Goal: Task Accomplishment & Management: Manage account settings

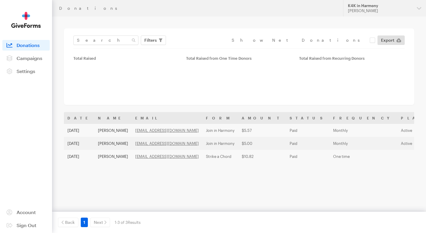
scroll to position [20, 0]
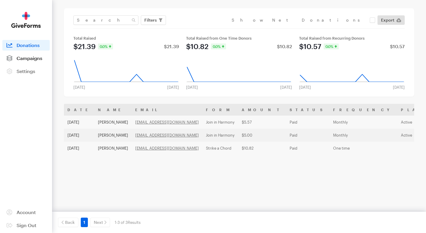
click at [18, 57] on span "Campaigns" at bounding box center [30, 58] width 26 height 6
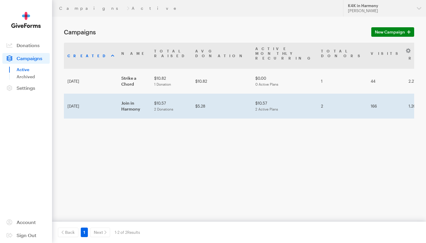
click at [118, 94] on td "Join in Harmony" at bounding box center [134, 106] width 33 height 25
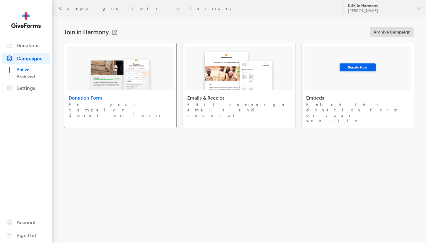
click at [164, 77] on div at bounding box center [120, 68] width 107 height 44
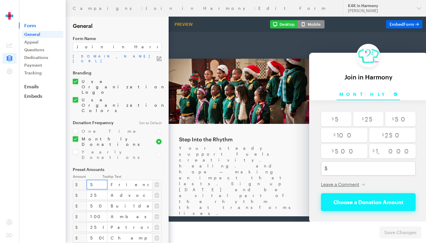
click at [146, 137] on html "Back About this Fundraiser Back Step Into the Rhythm Your steady support fuels …" at bounding box center [297, 111] width 303 height 189
type input "10"
click at [209, 136] on div "Your steady support fuels creativity, healing, and hope — making an impact that…" at bounding box center [238, 165] width 118 height 71
click at [204, 135] on div "Your steady support fuels creativity, healing, and hope — making an impact that…" at bounding box center [238, 165] width 118 height 71
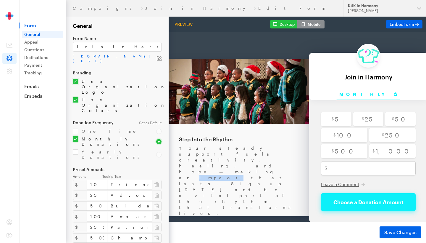
click at [204, 135] on div "Your steady support fuels creativity, healing, and hope — making an impact that…" at bounding box center [238, 165] width 118 height 71
click at [183, 139] on div "Your steady support fuels creativity, healing, and hope — making an impact that…" at bounding box center [238, 165] width 118 height 71
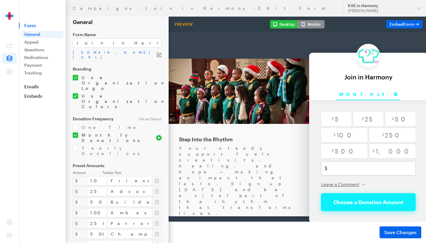
scroll to position [4, 0]
click at [34, 41] on link "Appeal" at bounding box center [42, 41] width 41 height 7
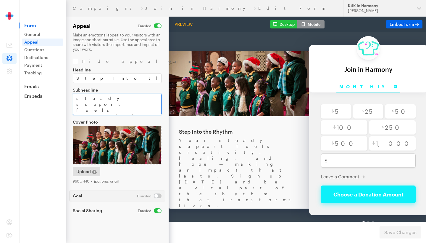
click at [96, 105] on textarea "Your steady support fuels creativity, healing, and hope — making an impact that…" at bounding box center [117, 104] width 89 height 21
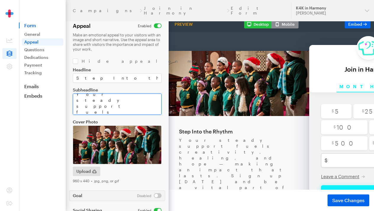
scroll to position [14, 0]
drag, startPoint x: 124, startPoint y: 102, endPoint x: 125, endPoint y: 107, distance: 5.2
click at [125, 107] on textarea "Your steady support fuels creativity, healing, and hope — making an impact that…" at bounding box center [117, 104] width 89 height 21
click at [100, 108] on textarea "Your steady support fuels creativity, healing, and hope — making an impact that…" at bounding box center [117, 104] width 89 height 21
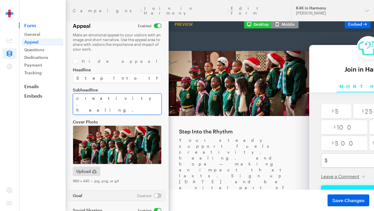
click at [94, 99] on textarea "Your steady support fuels creativity, healing, and hope — making an impact that…" at bounding box center [117, 104] width 89 height 21
click at [96, 99] on textarea "Your steady support fuels creativity, healing, and hope — making an impact that…" at bounding box center [117, 104] width 89 height 21
click at [134, 99] on textarea "Your steady support fuels creativity, healing, and hope — making an impact that…" at bounding box center [117, 104] width 89 height 21
click at [120, 108] on textarea "Your steady support fuels creativity, healing, and hope — making an impact that…" at bounding box center [117, 104] width 89 height 21
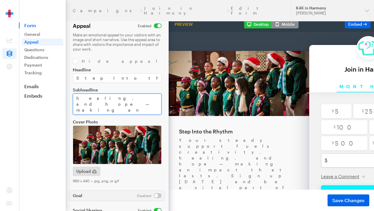
click at [123, 99] on textarea "Your steady support fuels creativity, healing, and hope — making an impact that…" at bounding box center [117, 104] width 89 height 21
drag, startPoint x: 147, startPoint y: 110, endPoint x: 72, endPoint y: 89, distance: 77.5
click at [72, 89] on form "Campaigns Join in Harmony Edit Form Appeal Make an emotional appeal to your vis…" at bounding box center [84, 113] width 169 height 226
paste textarea "As a Friend in Harmony, $10/month can help provide lessons to a student — openi…"
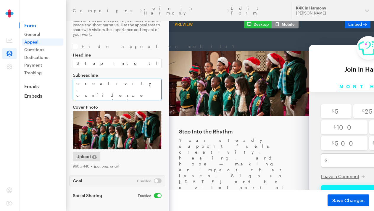
scroll to position [15, 0]
drag, startPoint x: 156, startPoint y: 96, endPoint x: 74, endPoint y: 97, distance: 81.7
click at [74, 97] on textarea "Your steady support fuels creativity, healing, and hope — making an impact that…" at bounding box center [117, 89] width 89 height 21
drag, startPoint x: 139, startPoint y: 89, endPoint x: 144, endPoint y: 90, distance: 5.1
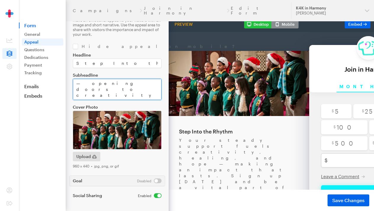
click at [144, 90] on textarea "Your steady support fuels creativity, healing, and hope — making an impact that…" at bounding box center [117, 89] width 89 height 21
drag, startPoint x: 88, startPoint y: 96, endPoint x: 131, endPoint y: 96, distance: 42.6
click at [131, 96] on textarea "Your steady support fuels creativity, healing, and hope — making an impact that…" at bounding box center [117, 89] width 89 height 21
type textarea "As a Friend in Harmony, $10/month can help provide lessons to a student — openi…"
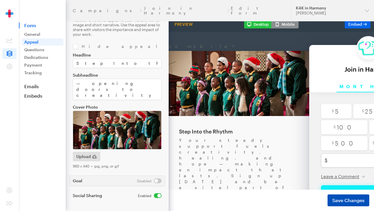
click at [346, 201] on span "Save Changes" at bounding box center [348, 200] width 32 height 7
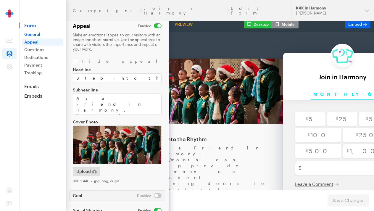
click at [39, 33] on link "General" at bounding box center [42, 34] width 41 height 7
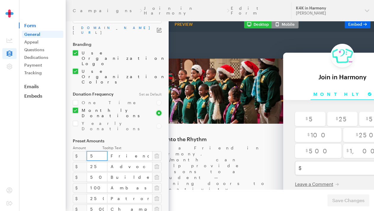
click at [95, 151] on input "5" at bounding box center [97, 155] width 21 height 9
type input "10"
click at [344, 200] on span "Save Changes" at bounding box center [348, 200] width 32 height 7
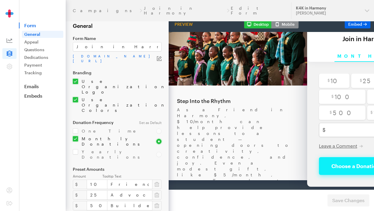
click at [8, 44] on span at bounding box center [9, 40] width 14 height 11
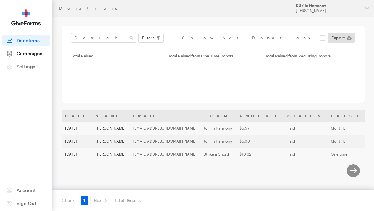
click at [32, 52] on span "Campaigns" at bounding box center [30, 54] width 26 height 6
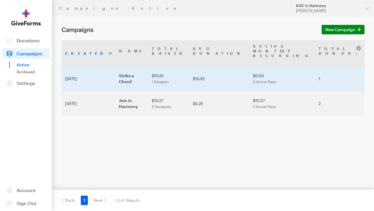
click at [115, 70] on td "Strike a Chord" at bounding box center [131, 78] width 33 height 25
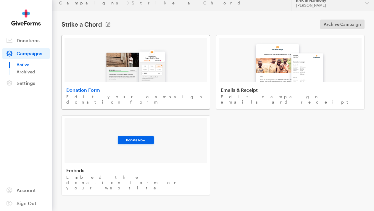
scroll to position [5, 0]
click at [143, 79] on img at bounding box center [135, 64] width 69 height 38
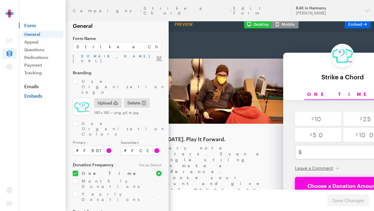
click at [41, 98] on link "Embeds" at bounding box center [42, 96] width 47 height 6
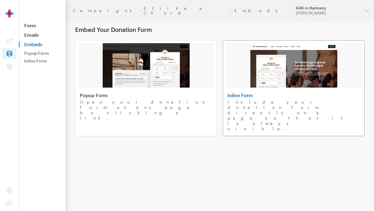
click at [277, 113] on link "Inline Form Include your donation form directly on a page so that it is always …" at bounding box center [294, 88] width 142 height 96
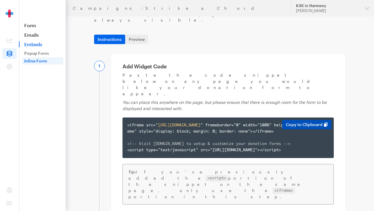
scroll to position [31, 0]
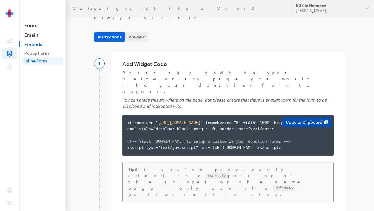
click at [292, 118] on button "Copy to Clipboard" at bounding box center [306, 122] width 49 height 9
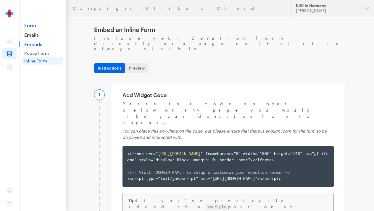
scroll to position [0, 0]
click at [37, 35] on link "Emails" at bounding box center [42, 35] width 47 height 6
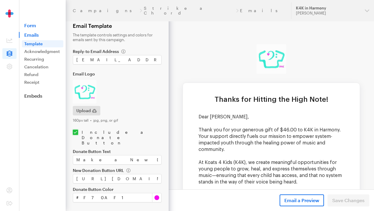
click at [32, 23] on link "Form" at bounding box center [42, 25] width 47 height 6
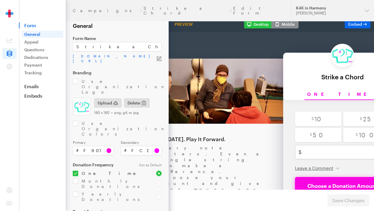
click at [158, 60] on icon "button" at bounding box center [159, 58] width 5 height 5
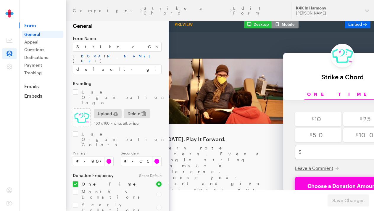
click at [139, 57] on link "app.giveforms.com/forms/k4kinharmony/default-giveform-1" at bounding box center [117, 58] width 89 height 9
drag, startPoint x: 70, startPoint y: 57, endPoint x: 91, endPoint y: 62, distance: 22.5
copy link "app.giveforms.com/forms/k4kinharmony/default-giveform-1"
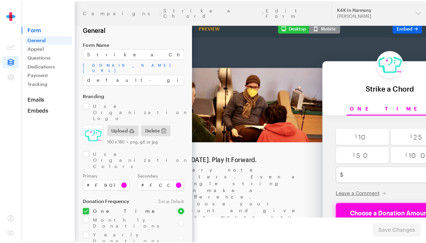
scroll to position [0, 46]
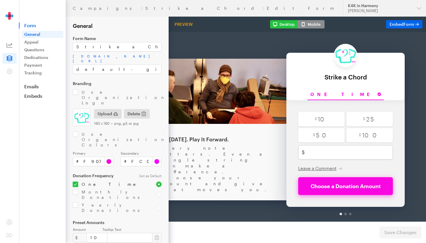
click at [9, 46] on icon at bounding box center [10, 45] width 6 height 6
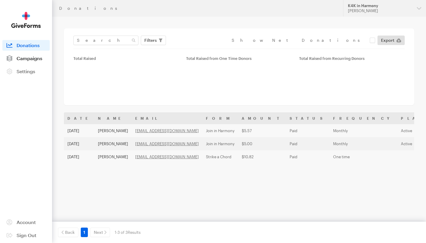
click at [30, 56] on span "Campaigns" at bounding box center [30, 58] width 26 height 6
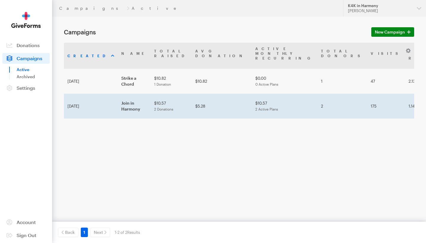
click at [126, 94] on td "Join in Harmony" at bounding box center [134, 106] width 33 height 25
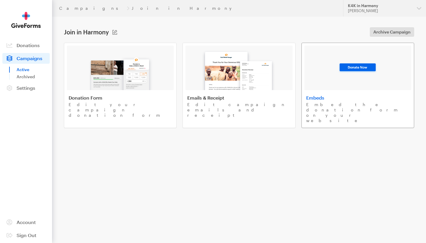
click at [347, 88] on div at bounding box center [358, 68] width 107 height 44
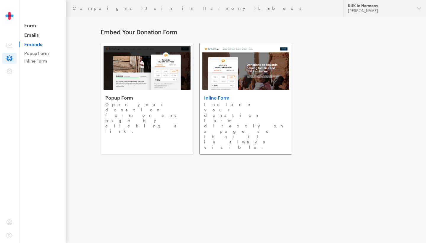
click at [214, 95] on h4 "Inline Form" at bounding box center [245, 98] width 83 height 6
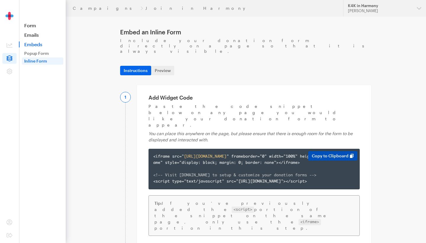
click at [325, 151] on button "Copy to Clipboard" at bounding box center [332, 155] width 49 height 9
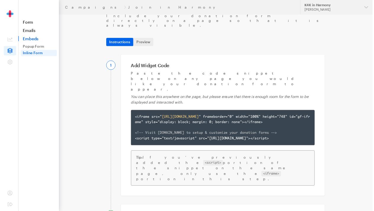
scroll to position [16, 0]
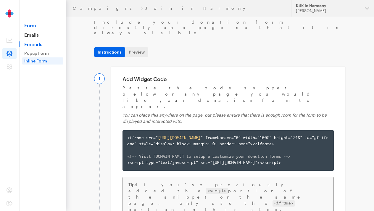
click at [30, 24] on link "Form" at bounding box center [42, 25] width 47 height 6
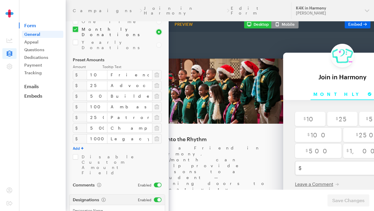
scroll to position [107, 0]
